Goal: Transaction & Acquisition: Purchase product/service

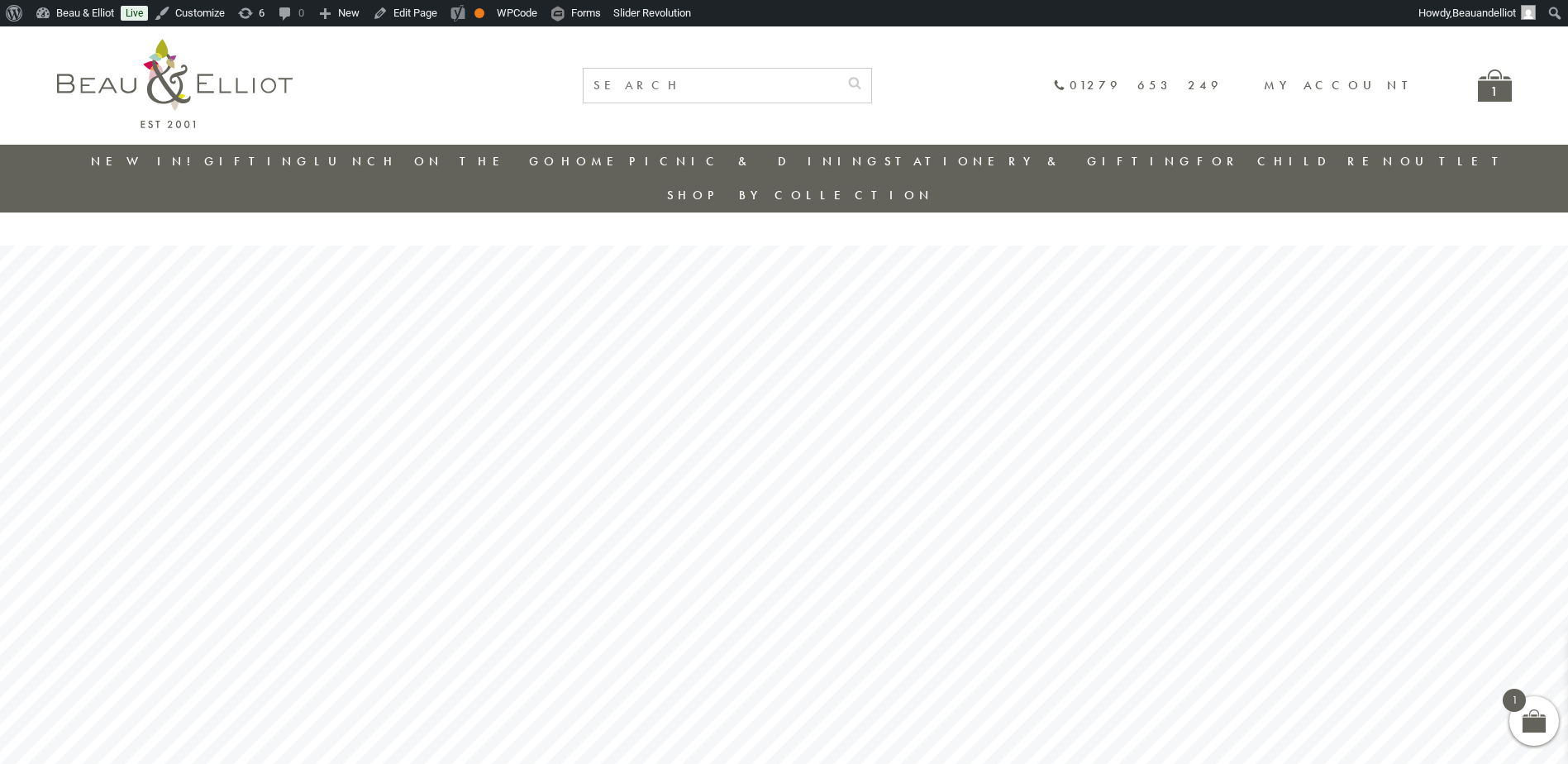
click at [1466, 90] on div "01279 653 249 My account 1" at bounding box center [910, 85] width 1202 height 36
click at [1474, 88] on div "01279 653 249 My account 1" at bounding box center [910, 85] width 1202 height 36
click at [1488, 86] on div "1" at bounding box center [1494, 85] width 34 height 32
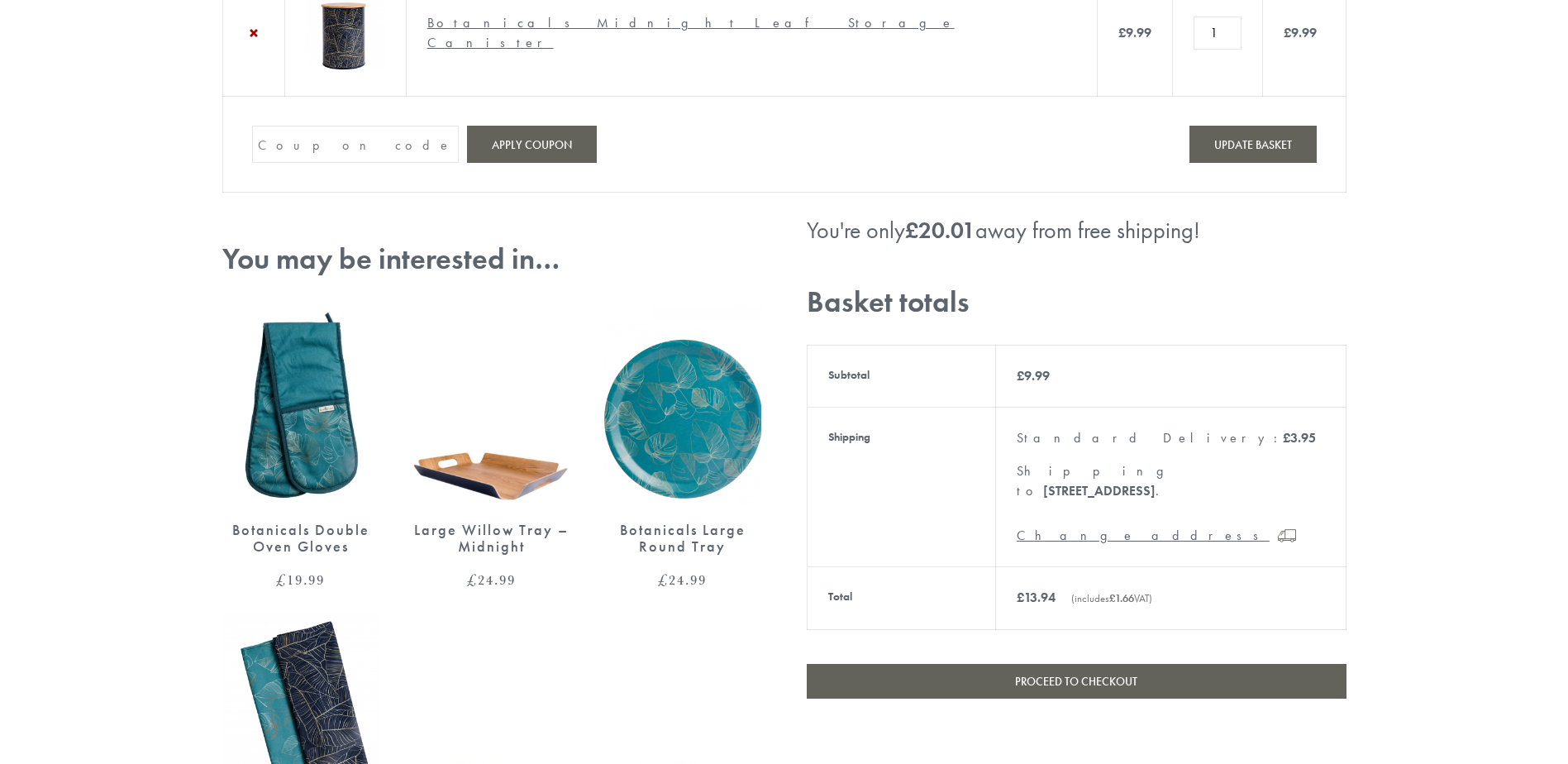
scroll to position [496, 0]
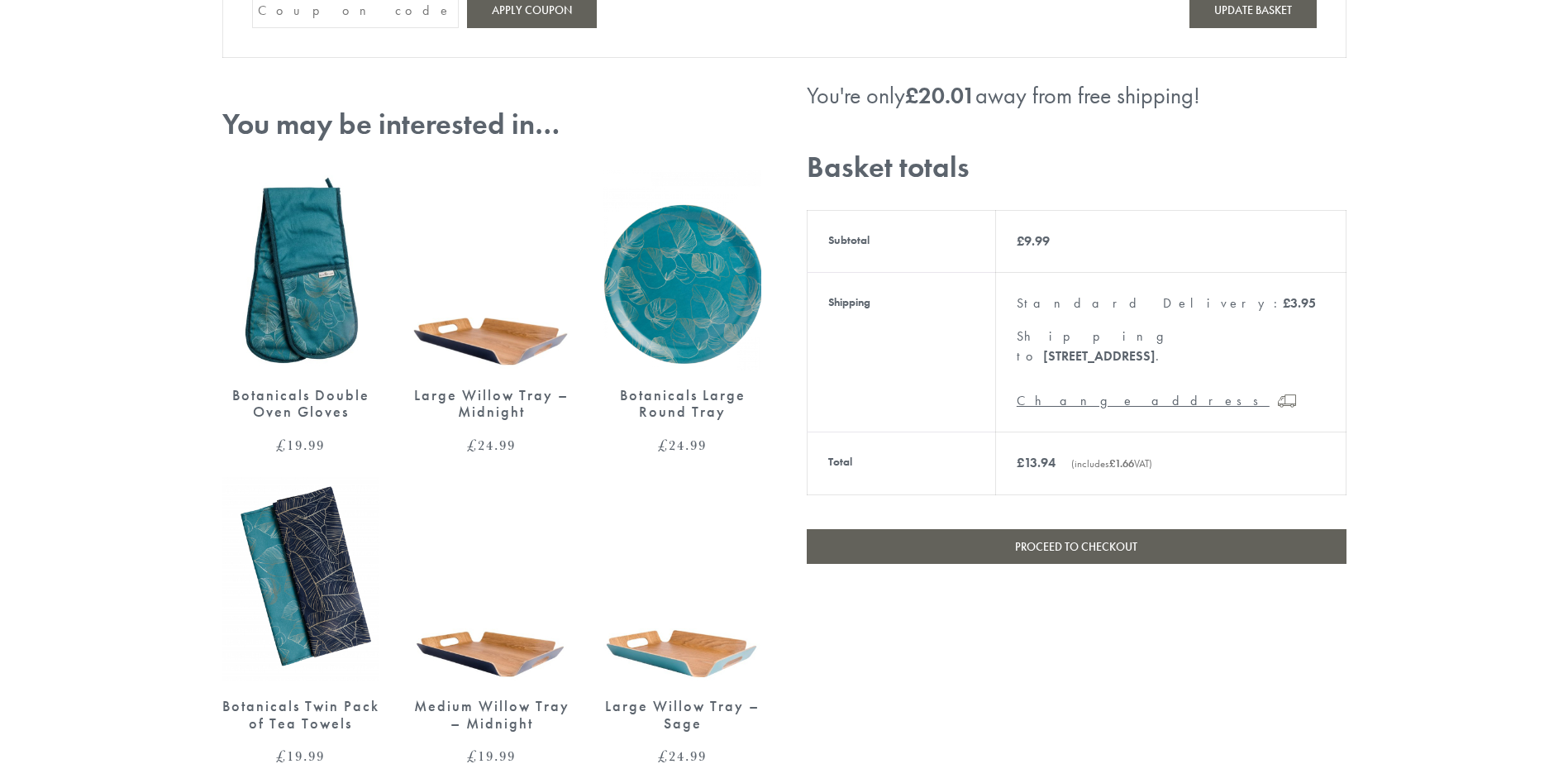
click at [1286, 529] on link "Proceed to checkout" at bounding box center [1077, 546] width 539 height 35
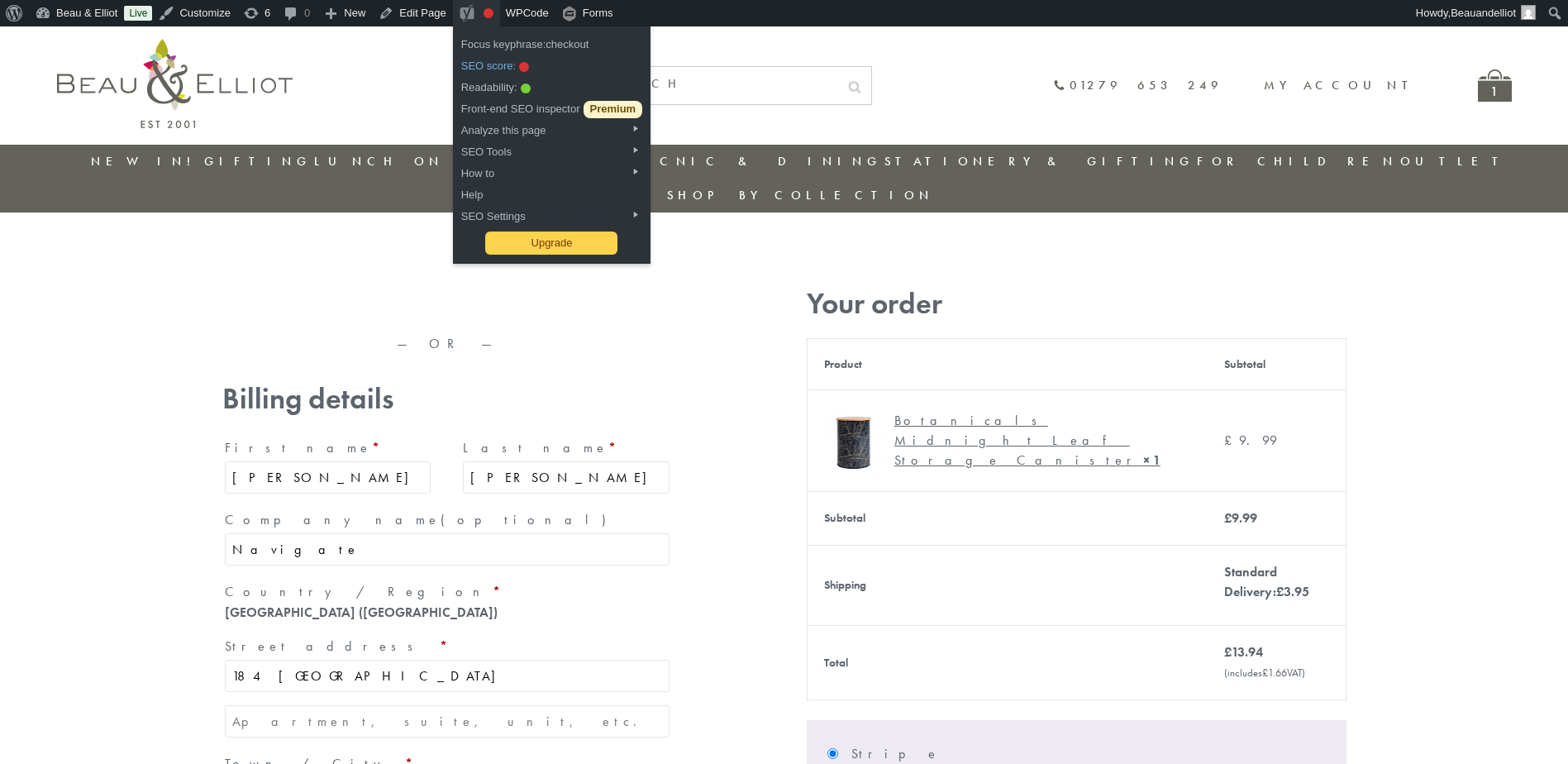
click at [477, 69] on div "SEO score: Needs improvement" at bounding box center [551, 64] width 198 height 22
